Goal: Information Seeking & Learning: Learn about a topic

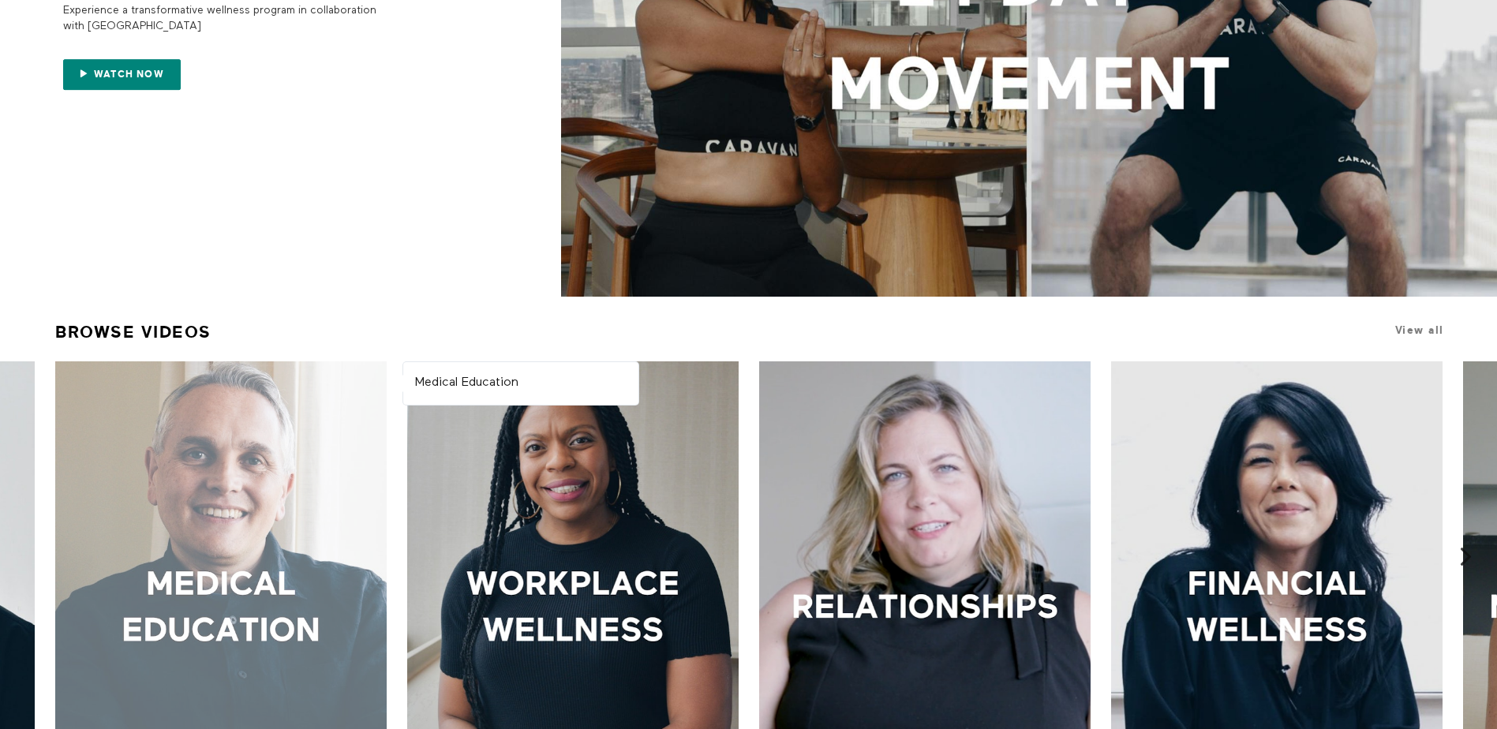
scroll to position [631, 0]
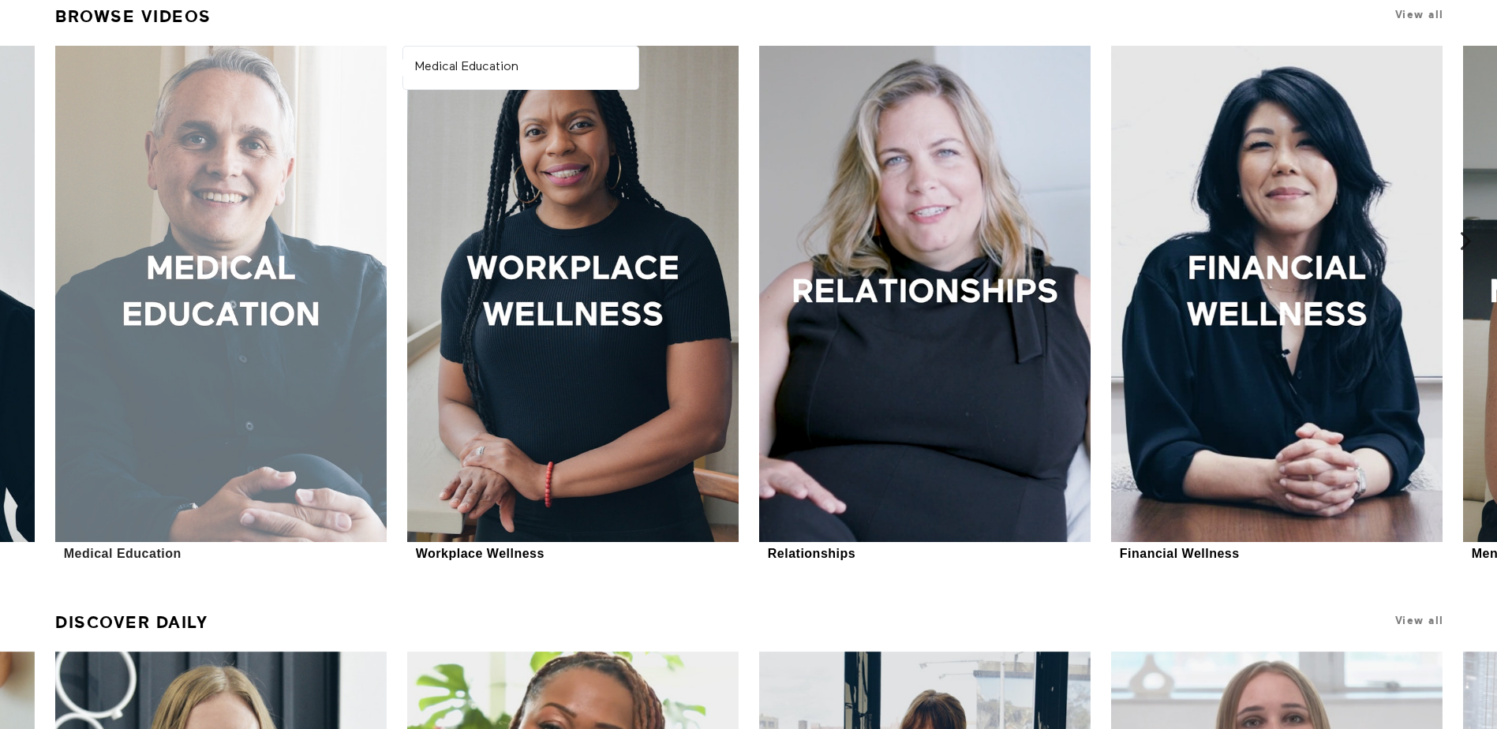
click at [178, 436] on div at bounding box center [220, 294] width 331 height 496
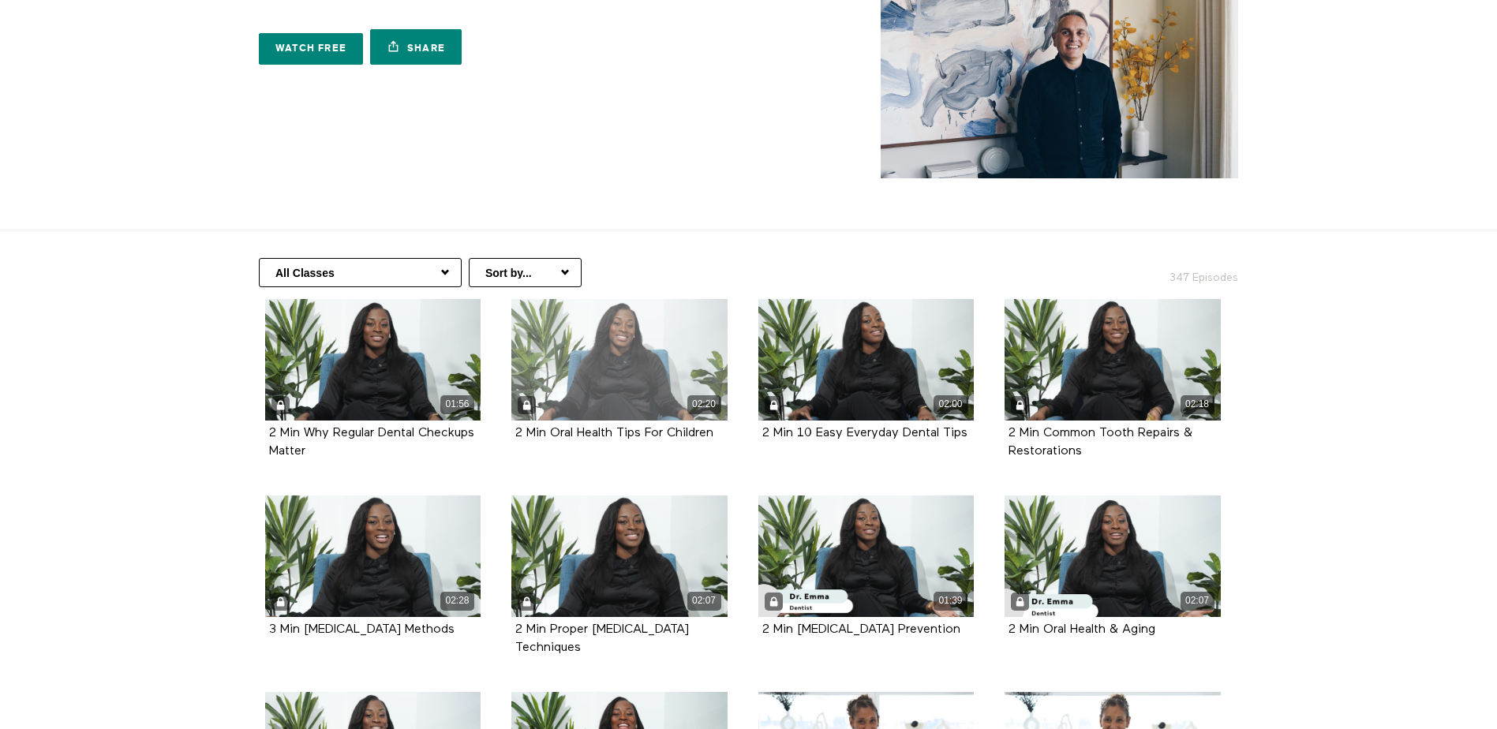
scroll to position [79, 0]
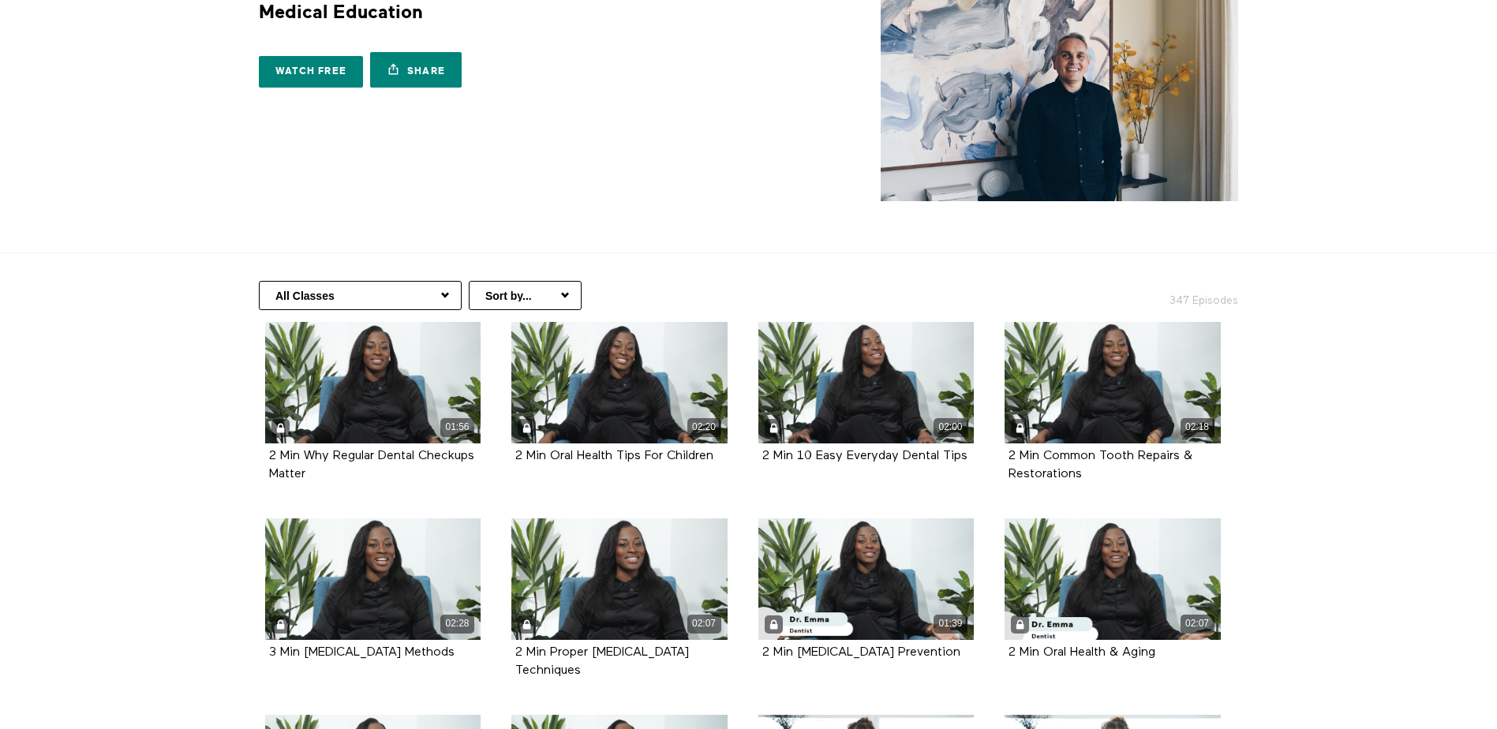
click at [500, 300] on select "Sort by... Alphabetical Release date" at bounding box center [525, 295] width 113 height 29
click at [453, 297] on select "All Classes Hair Health Arabic (العربية) Health Information Women's Health Copi…" at bounding box center [360, 295] width 203 height 29
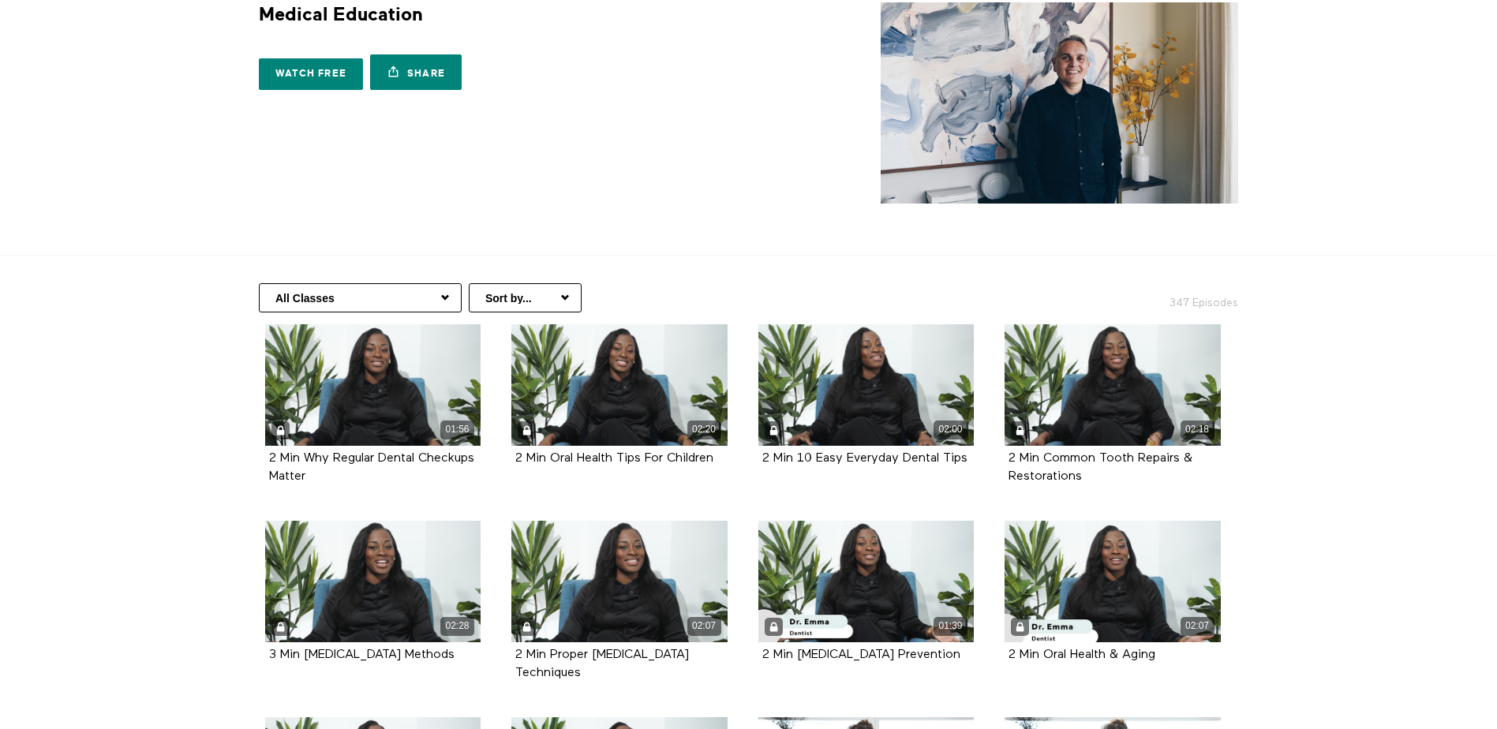
scroll to position [0, 0]
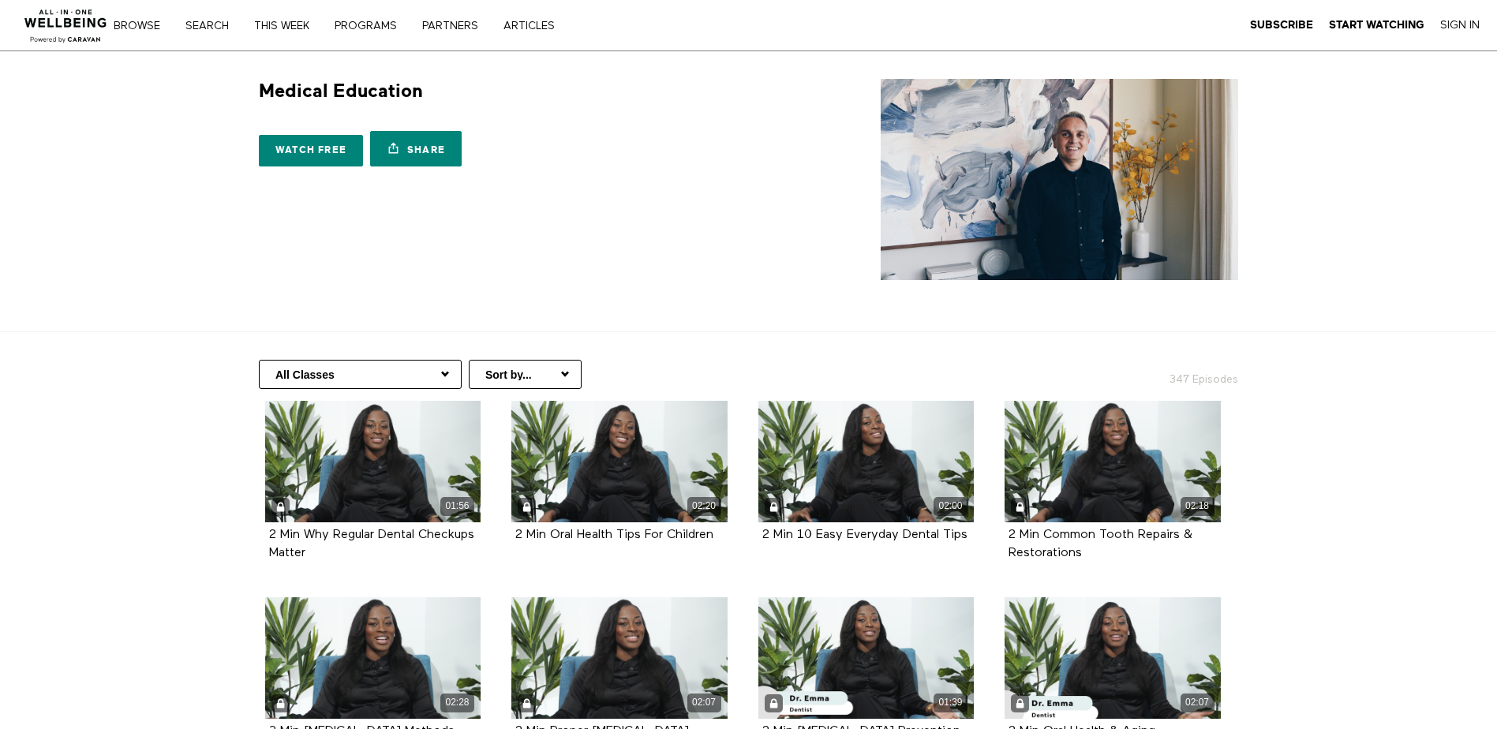
click at [418, 381] on select "All Classes Hair Health Arabic (العربية) Health Information Women's Health Copi…" at bounding box center [360, 374] width 203 height 29
select select "https://app.allinonewellbeing.com/medical-information/season:7"
click at [259, 360] on select "All Classes Hair Health Arabic (العربية) Health Information Women's Health Copi…" at bounding box center [360, 374] width 203 height 29
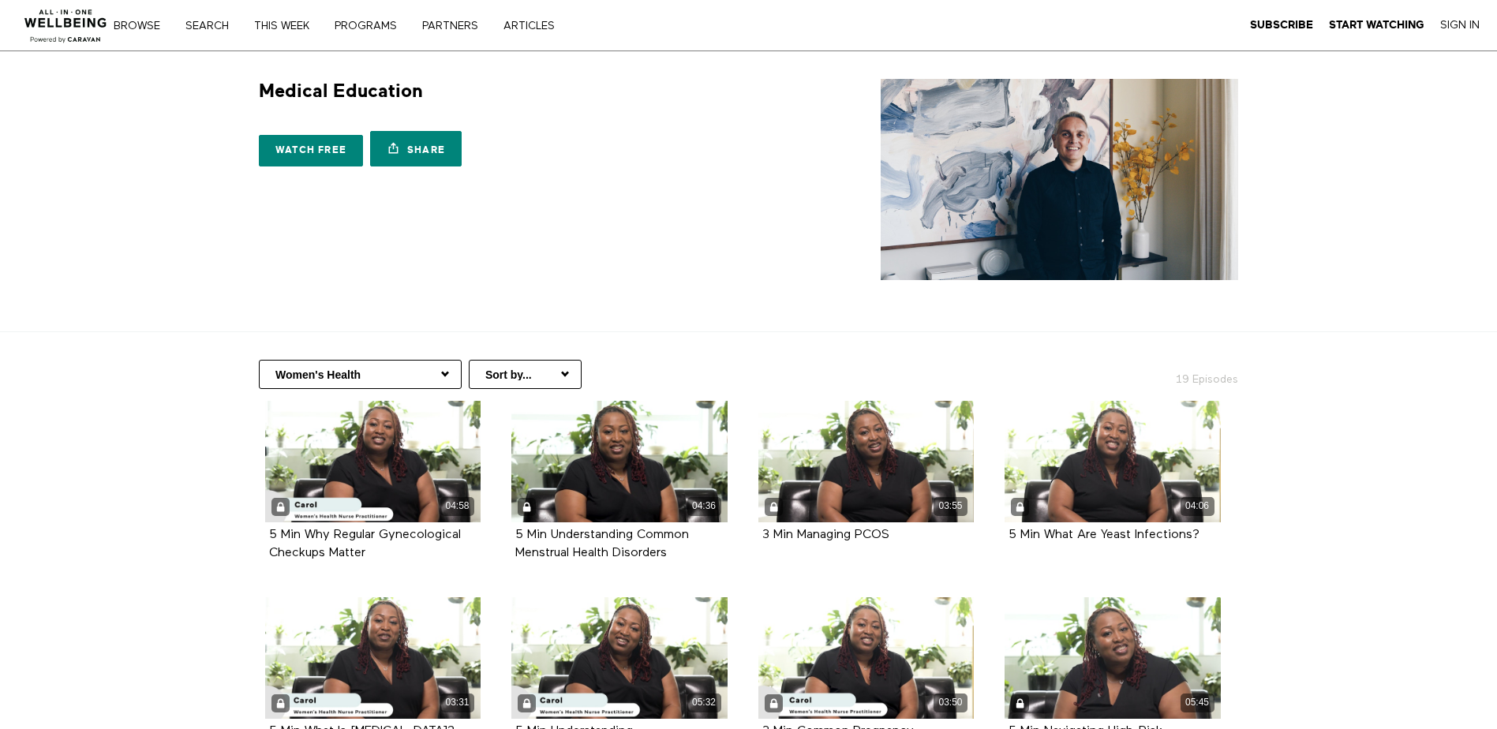
click at [293, 379] on select "All Classes Hair Health Arabic (العربية) Health Information Women's Health Copi…" at bounding box center [360, 374] width 203 height 29
select select "https://app.allinonewellbeing.com/medical-information/season:6"
click at [259, 360] on select "All Classes Hair Health Arabic (العربية) Health Information Women's Health Copi…" at bounding box center [360, 374] width 203 height 29
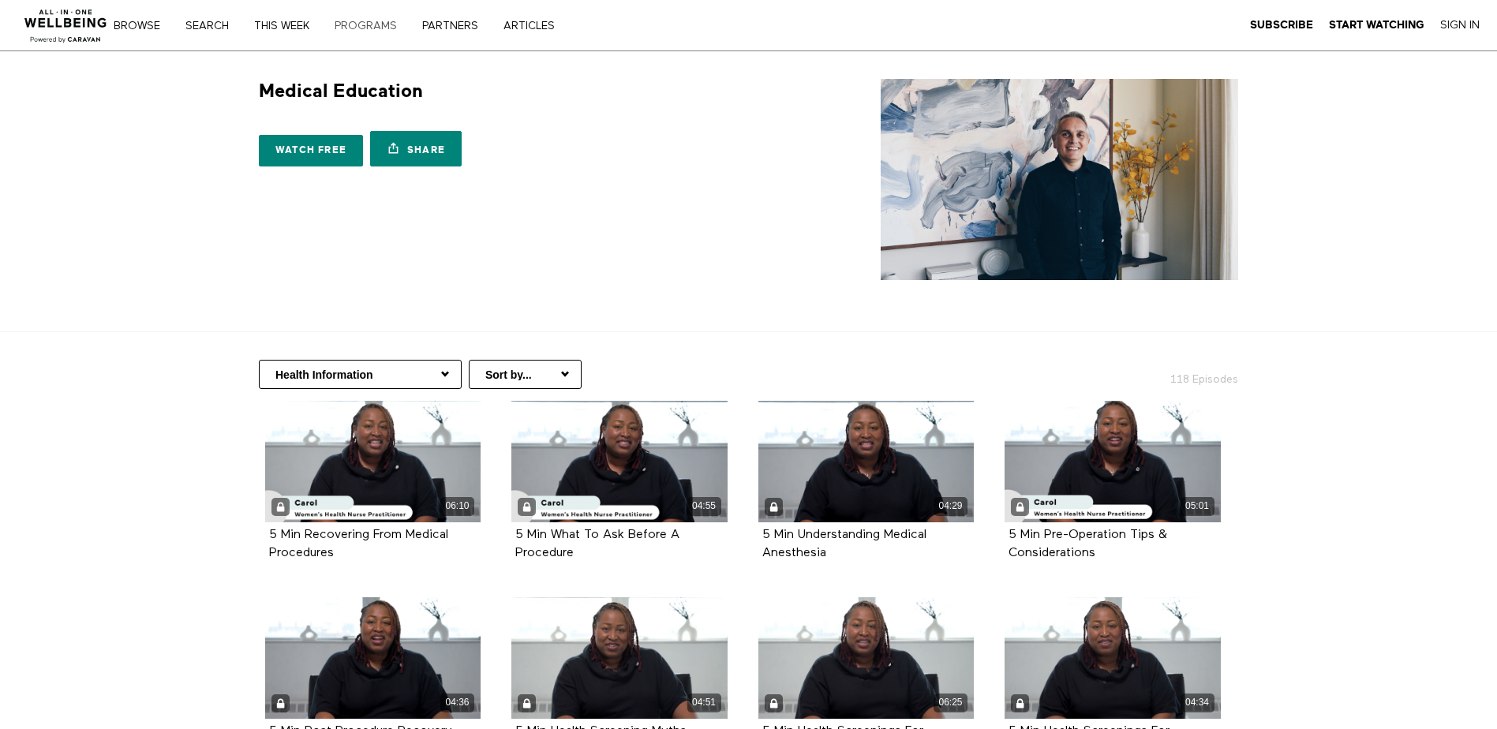
click at [382, 28] on link "PROGRAMS" at bounding box center [371, 26] width 84 height 11
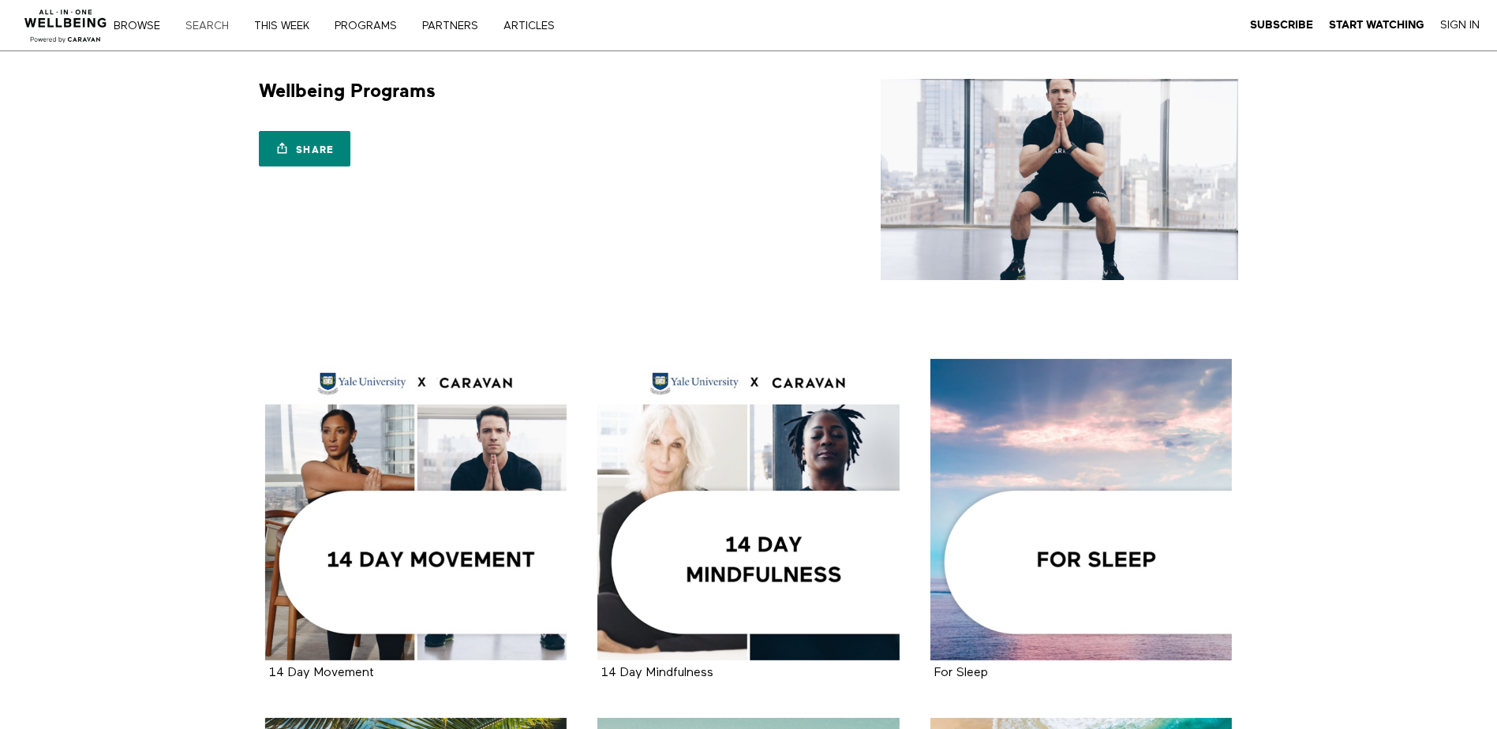
click at [212, 30] on link "Search" at bounding box center [213, 26] width 66 height 11
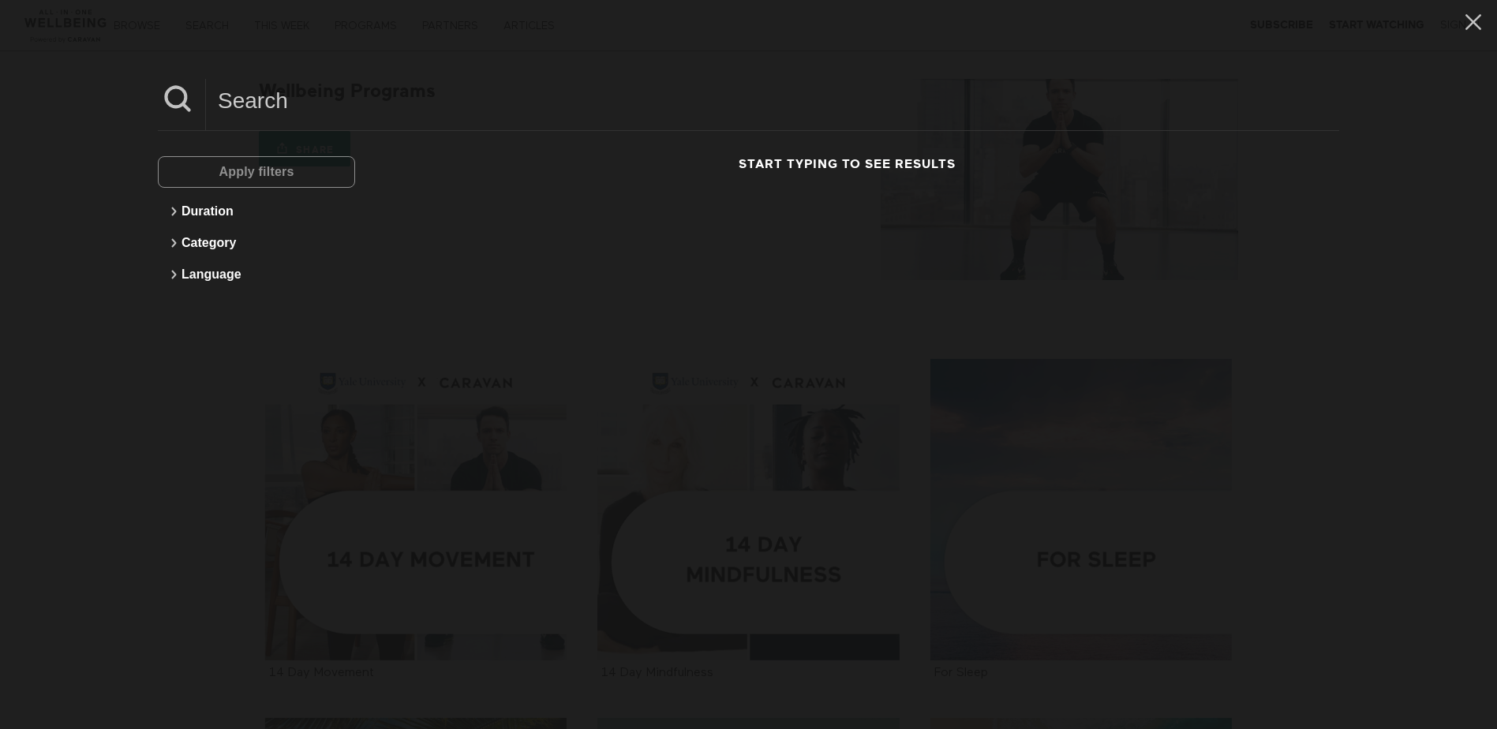
click at [280, 177] on div "Apply filters" at bounding box center [256, 172] width 197 height 32
click at [270, 153] on div "Apply filters Duration Category Language Start typing to see results" at bounding box center [749, 222] width 1182 height 183
click at [268, 165] on div "Apply filters" at bounding box center [256, 172] width 197 height 32
click at [1005, 159] on h3 "Start typing to see results" at bounding box center [848, 164] width 946 height 17
click at [758, 157] on h3 "Start typing to see results" at bounding box center [848, 164] width 946 height 17
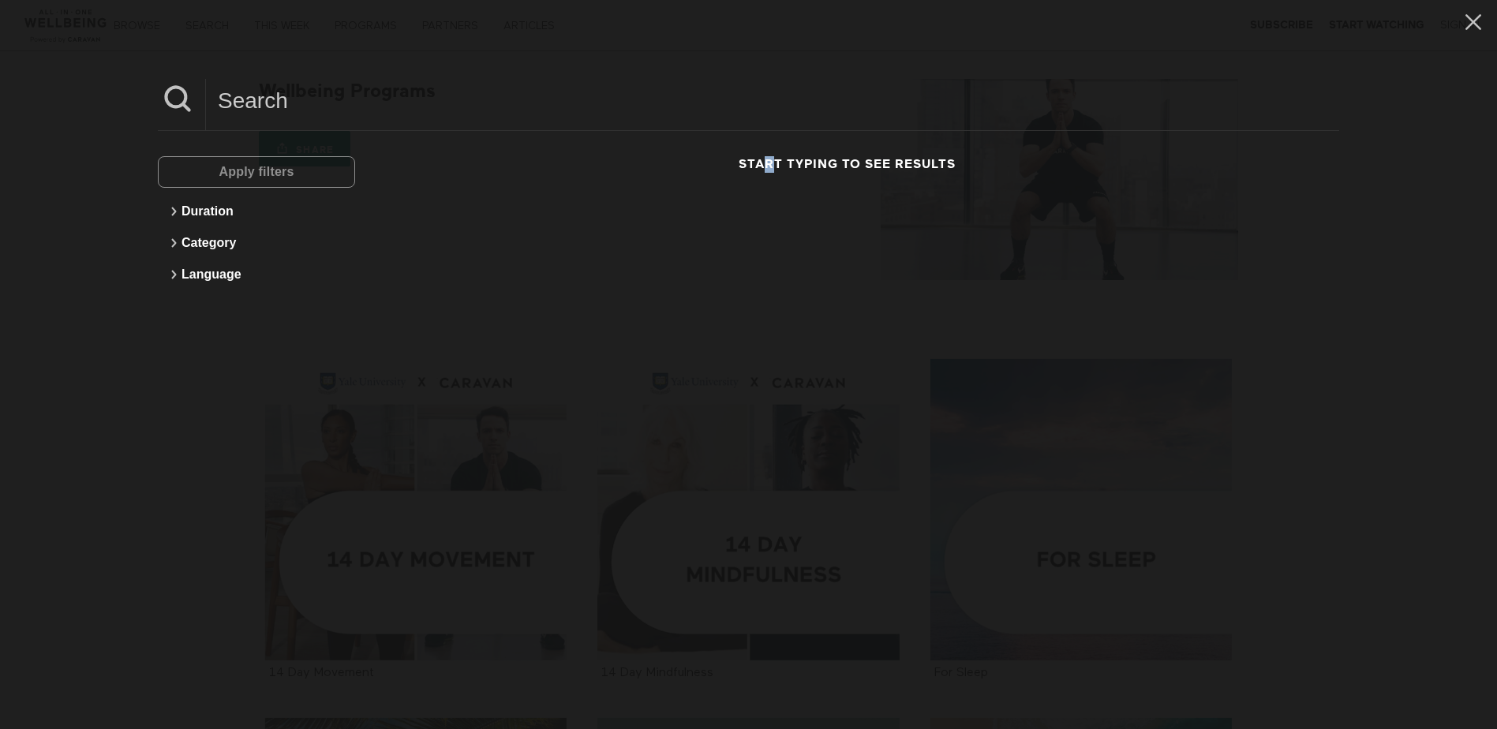
drag, startPoint x: 758, startPoint y: 157, endPoint x: 424, endPoint y: 116, distance: 336.4
click at [434, 100] on input at bounding box center [772, 100] width 1133 height 43
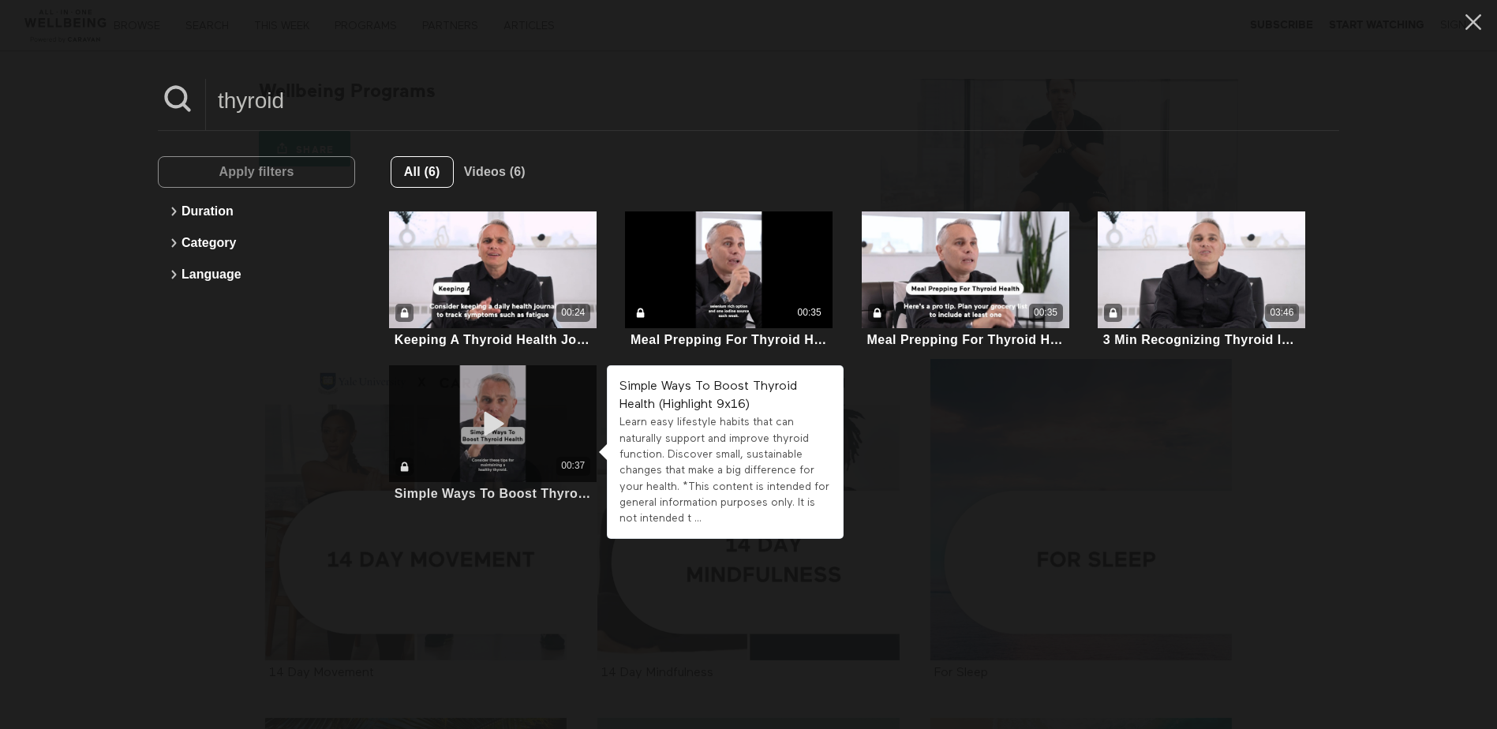
type input "thyroid"
click at [524, 405] on div "00:37" at bounding box center [493, 423] width 208 height 117
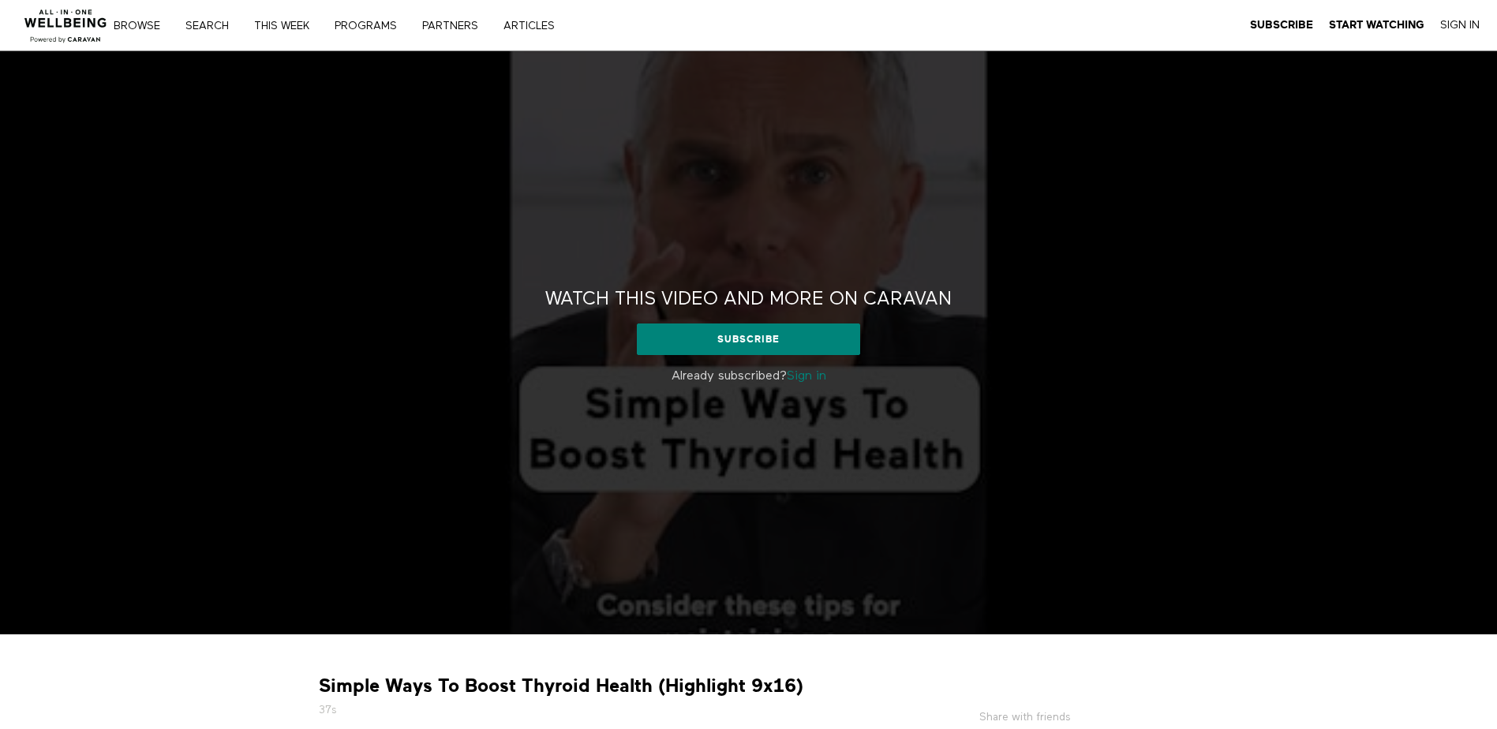
click at [821, 380] on link "Sign in" at bounding box center [806, 376] width 39 height 13
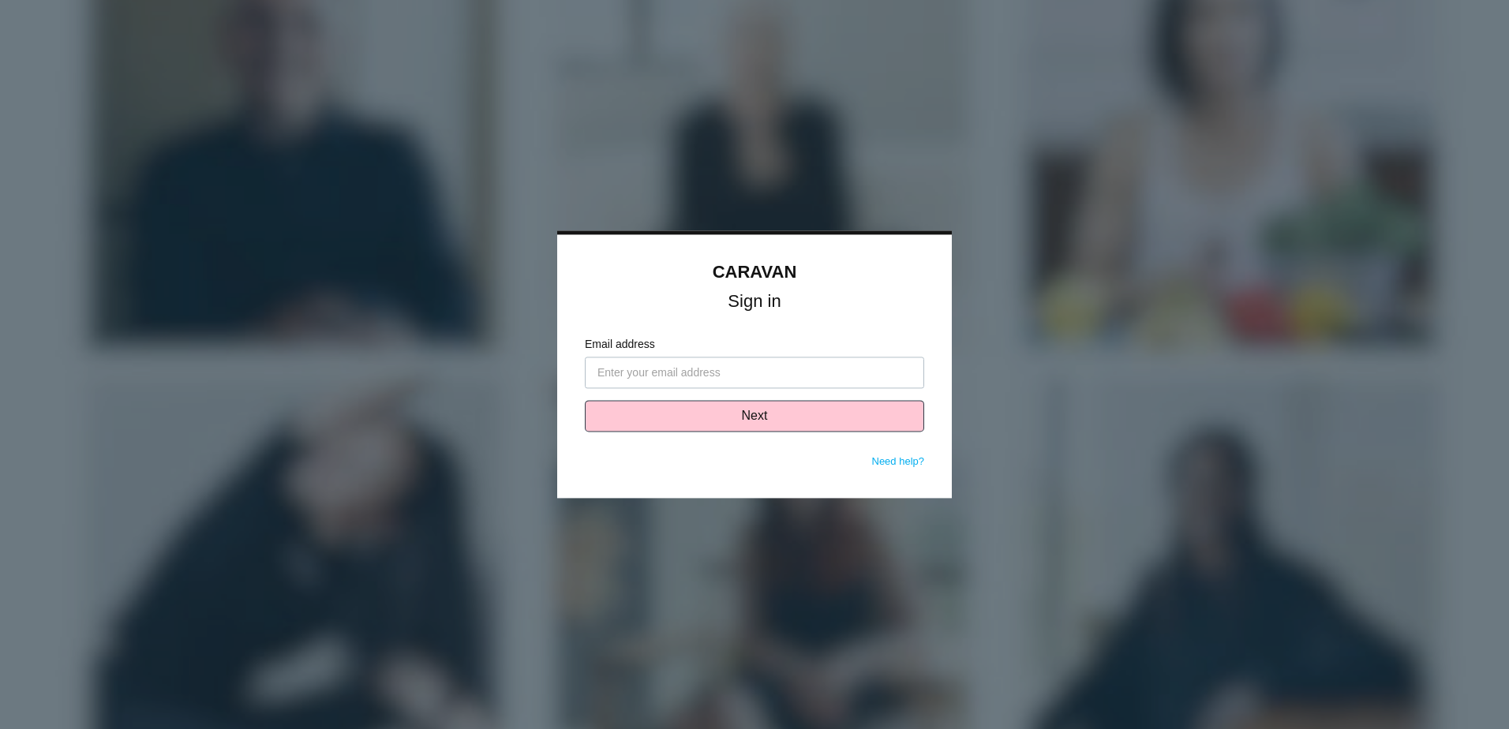
click at [927, 356] on div "CARAVAN Sign in Email address Next Need help? Password Sign in Don't know your …" at bounding box center [754, 366] width 395 height 264
click at [786, 384] on input "Email address" at bounding box center [754, 374] width 339 height 32
